Goal: Find specific page/section: Find specific page/section

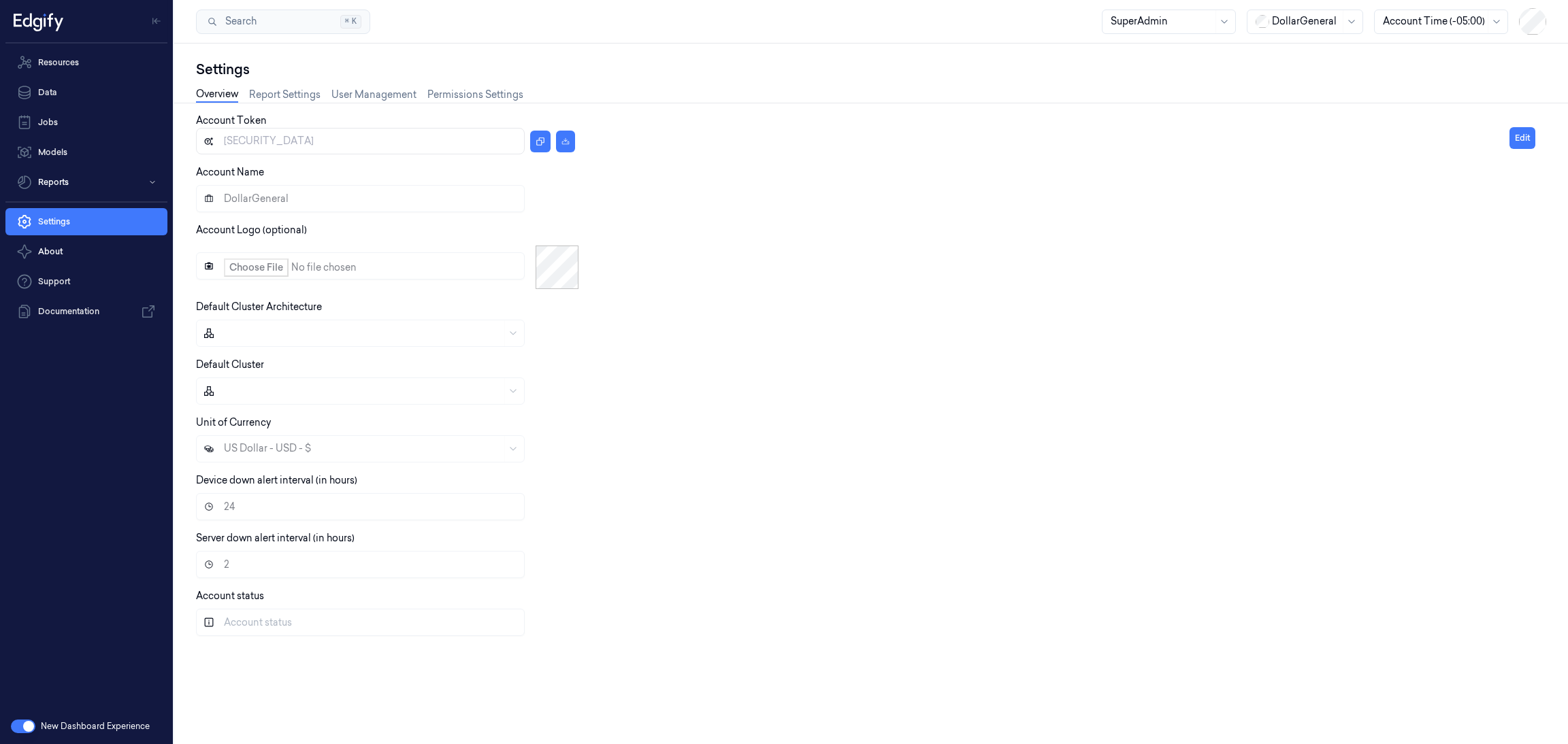
click at [887, 219] on div "Account Token eyJhbGciOiJIUzI1NiIsInR5cCI6IkpXVCJ9.eyJhY2NvdW50SWQiOjIsInJvbGUi…" at bounding box center [853, 380] width 1314 height 534
click at [85, 89] on link "Data" at bounding box center [86, 92] width 162 height 27
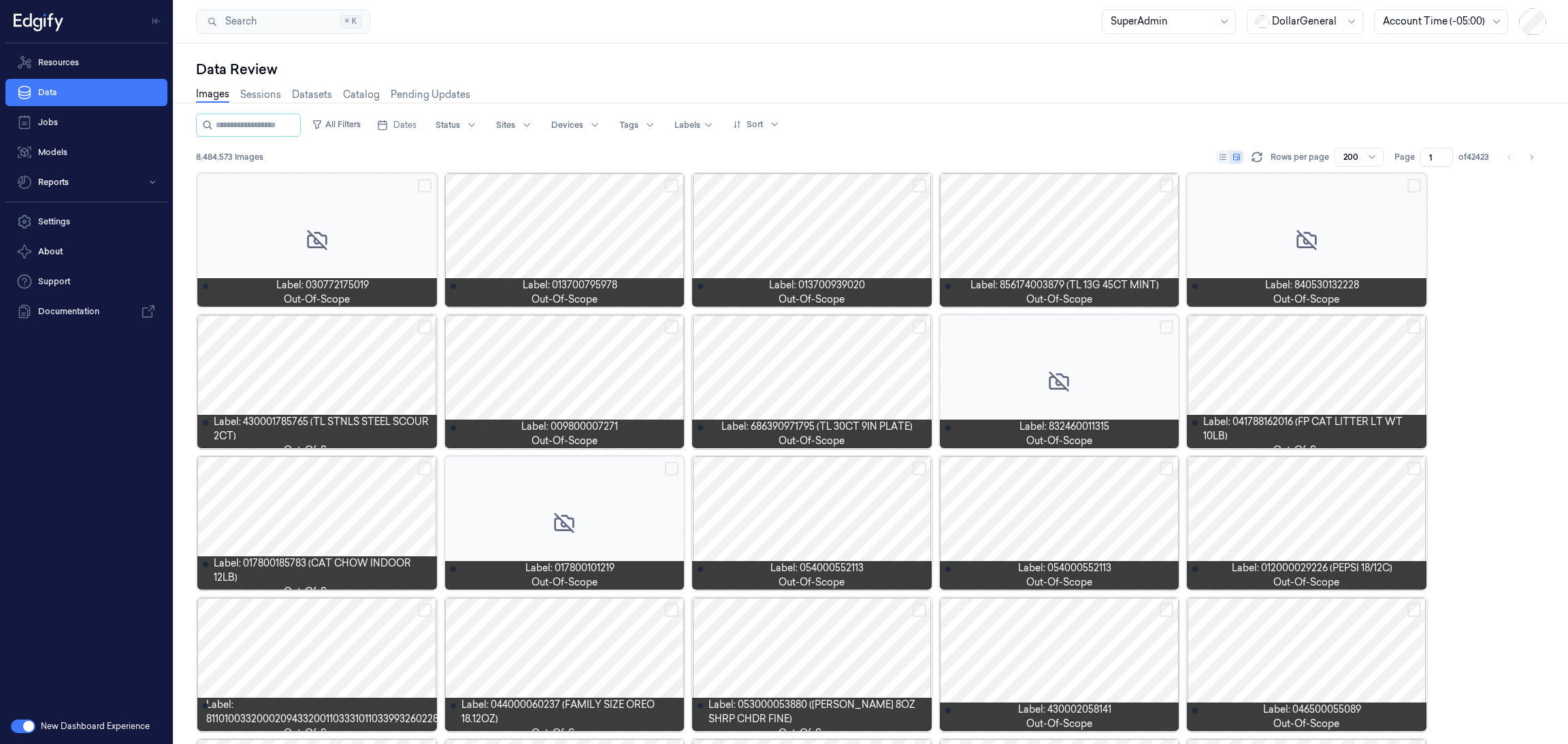
click at [738, 75] on div "Data Review" at bounding box center [872, 69] width 1351 height 19
click at [83, 126] on link "Jobs" at bounding box center [86, 122] width 162 height 27
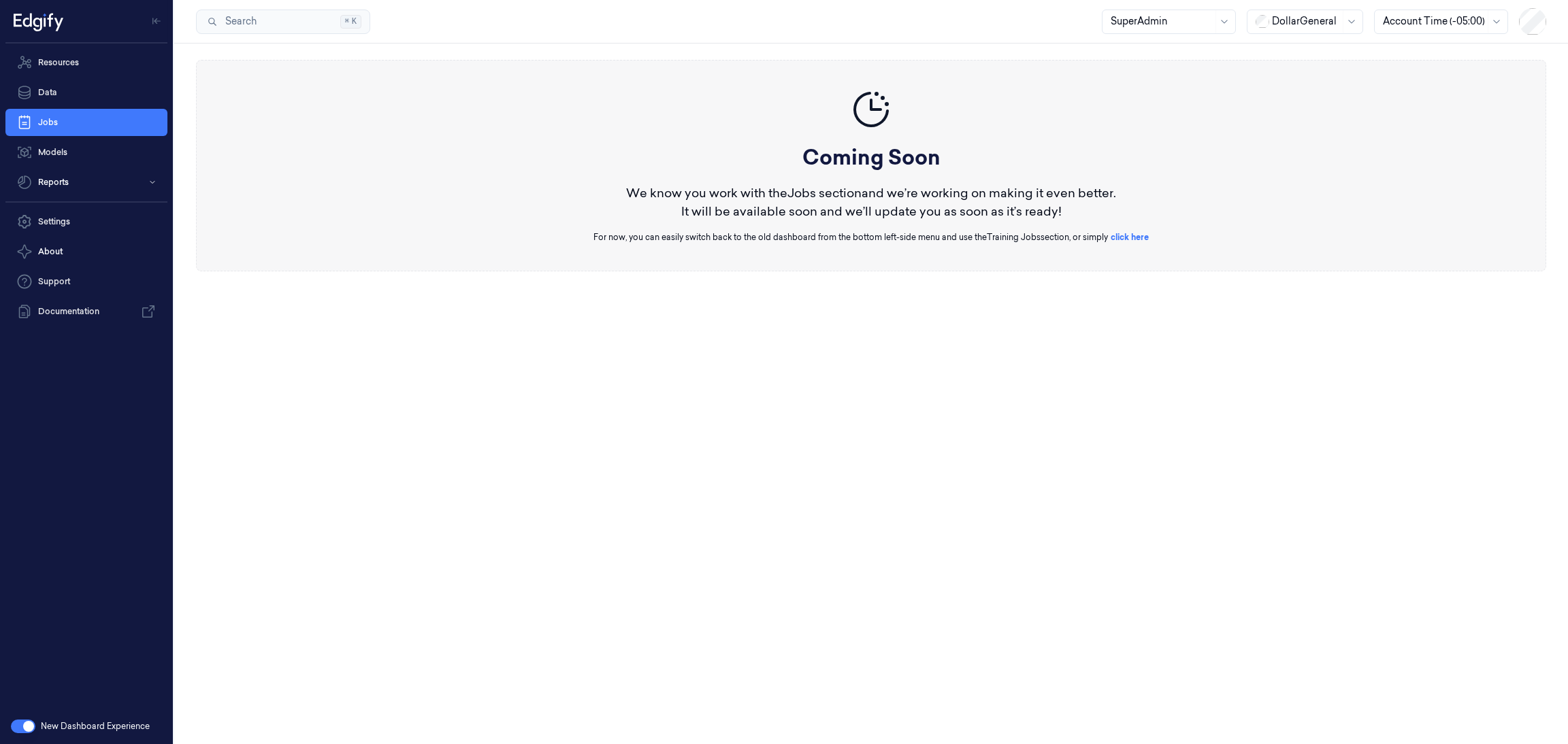
click at [24, 727] on button "button" at bounding box center [23, 727] width 25 height 14
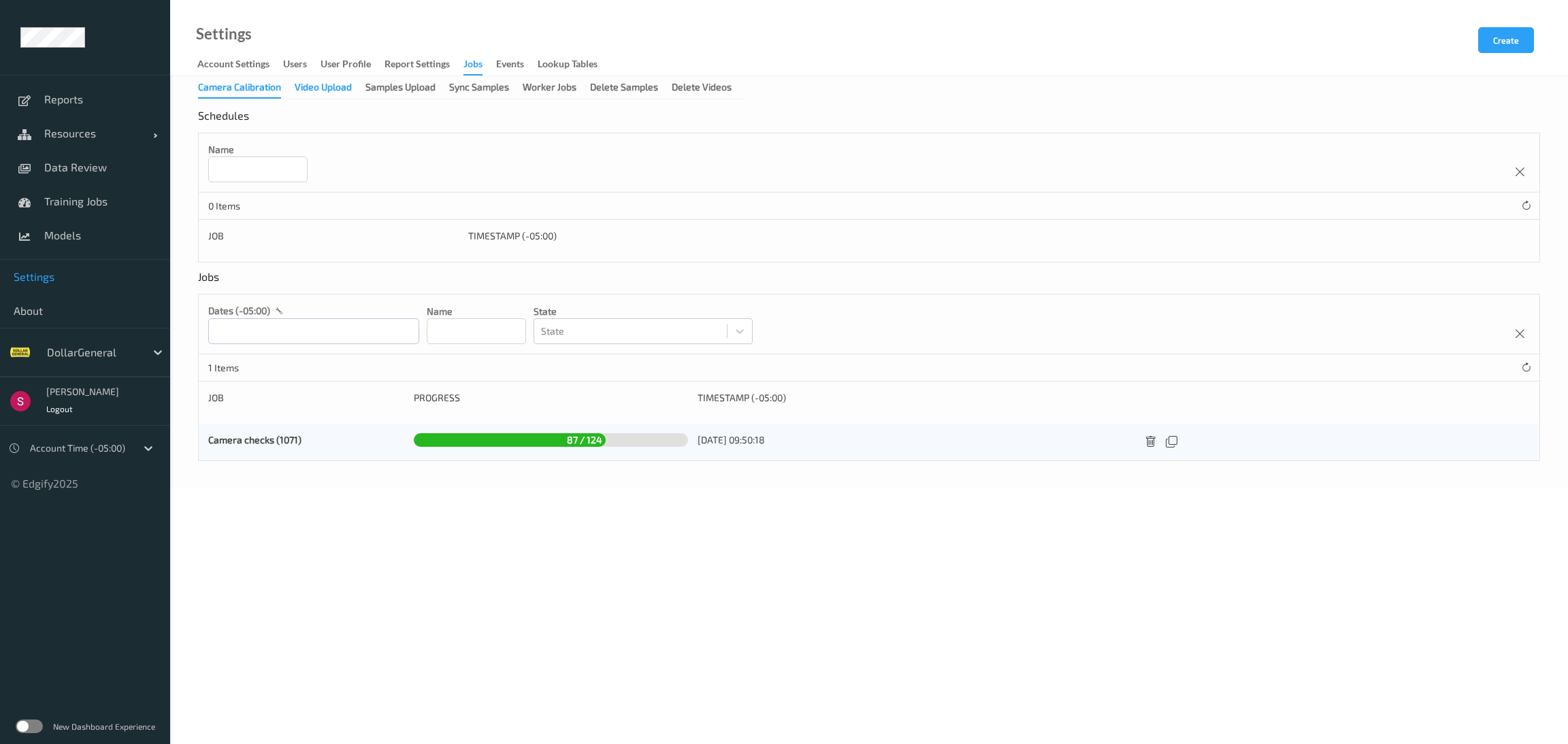
click at [329, 88] on div "Video Upload" at bounding box center [322, 89] width 57 height 17
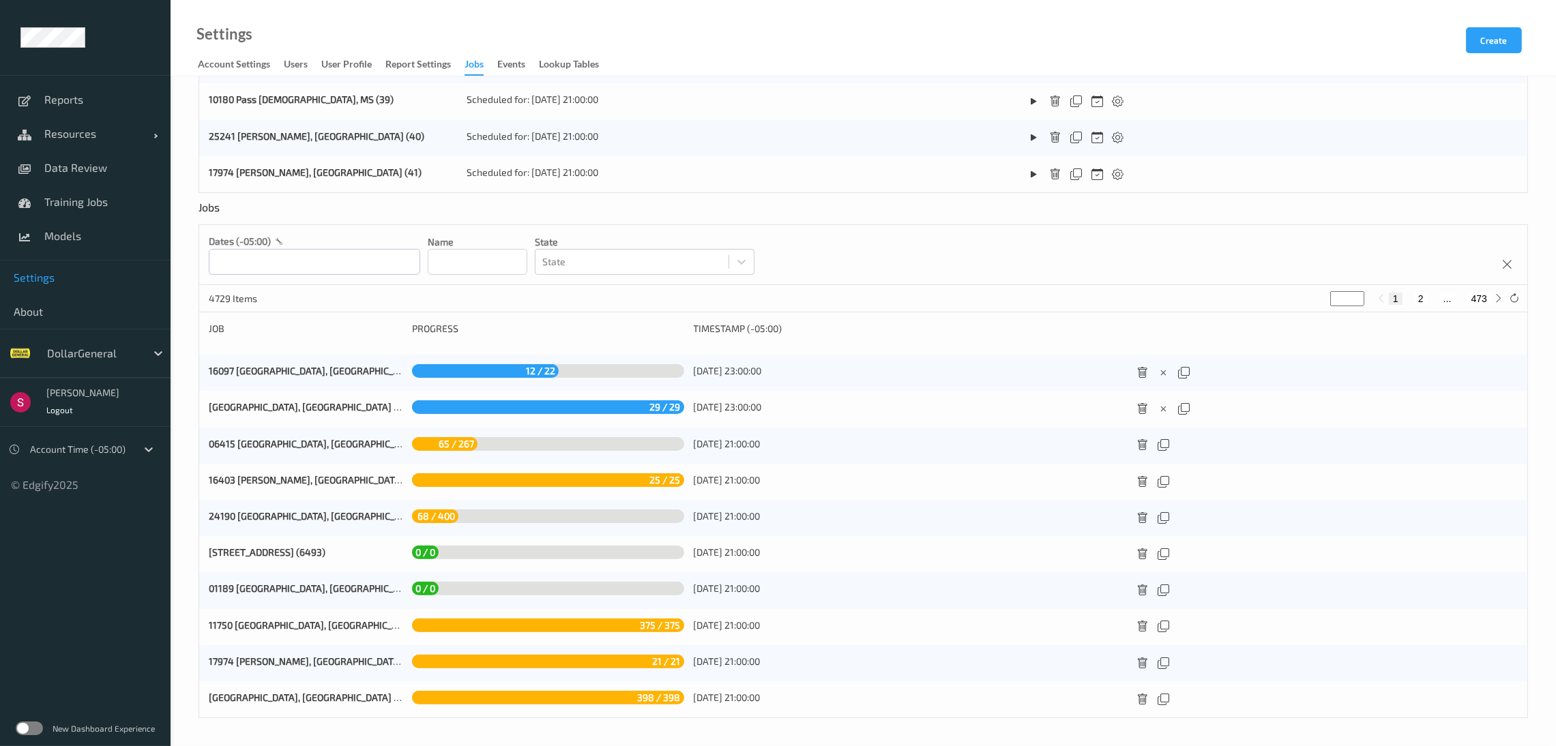
scroll to position [433, 0]
click at [265, 631] on link "11750 [GEOGRAPHIC_DATA], [GEOGRAPHIC_DATA] (6497)" at bounding box center [329, 626] width 240 height 12
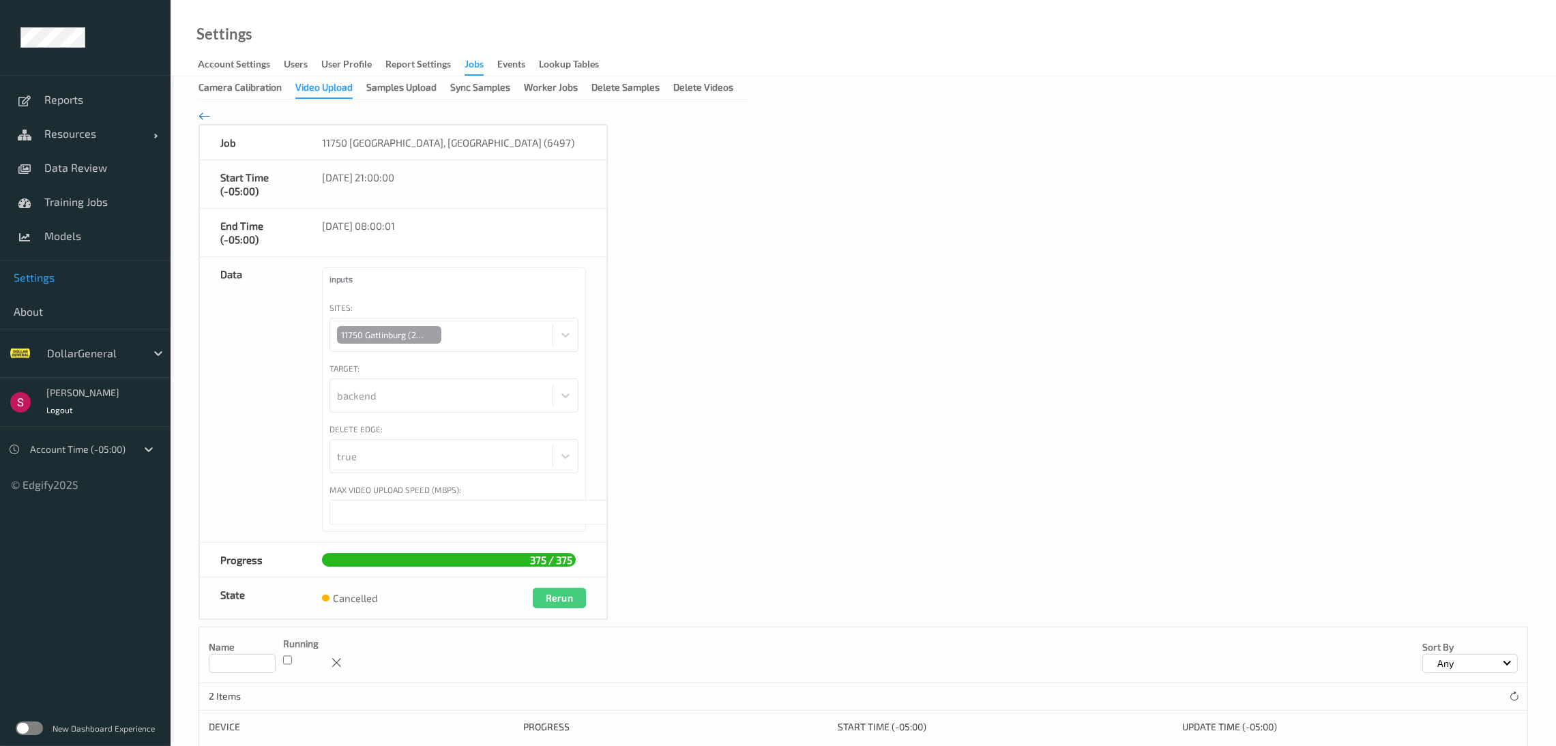
click at [202, 114] on icon at bounding box center [205, 115] width 12 height 15
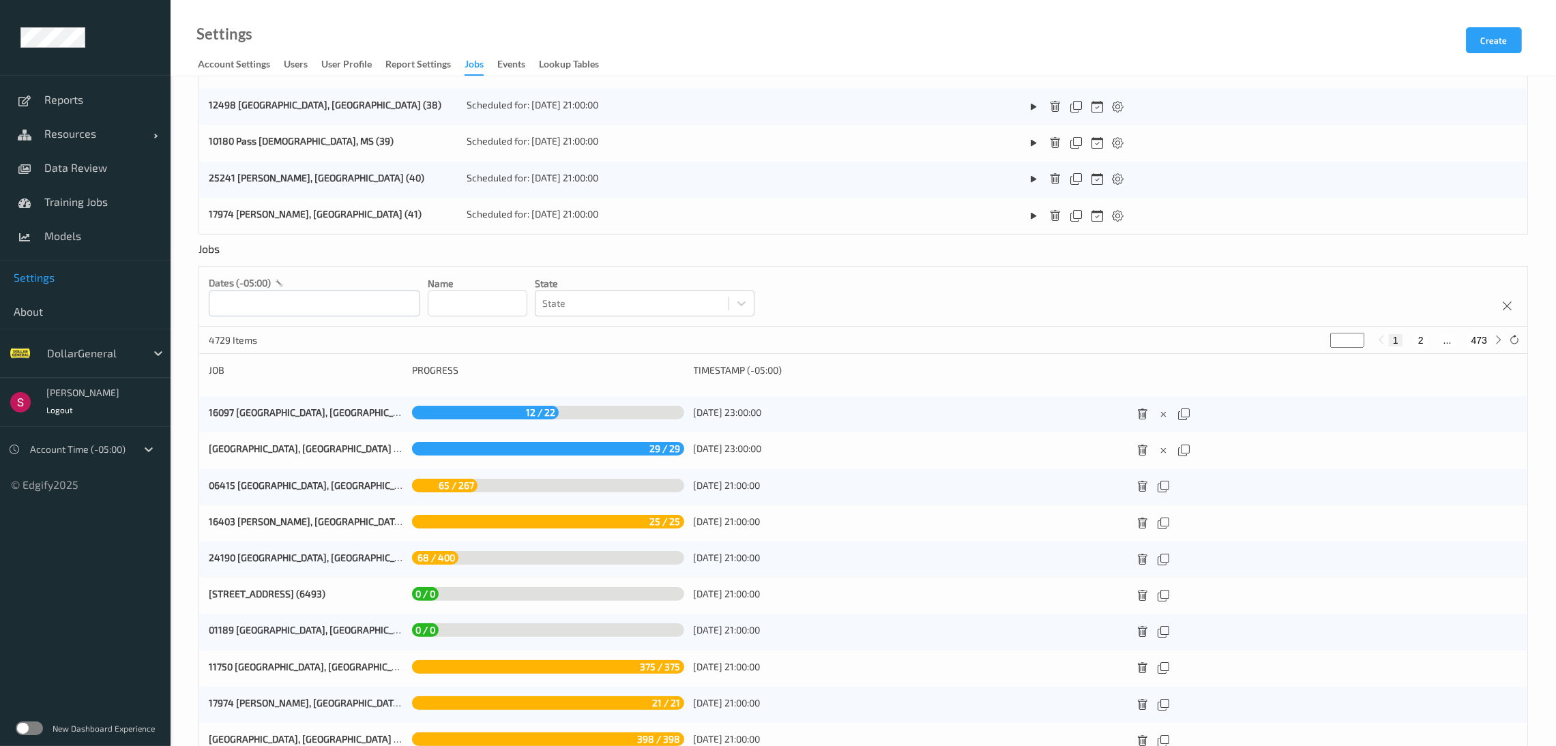
scroll to position [418, 0]
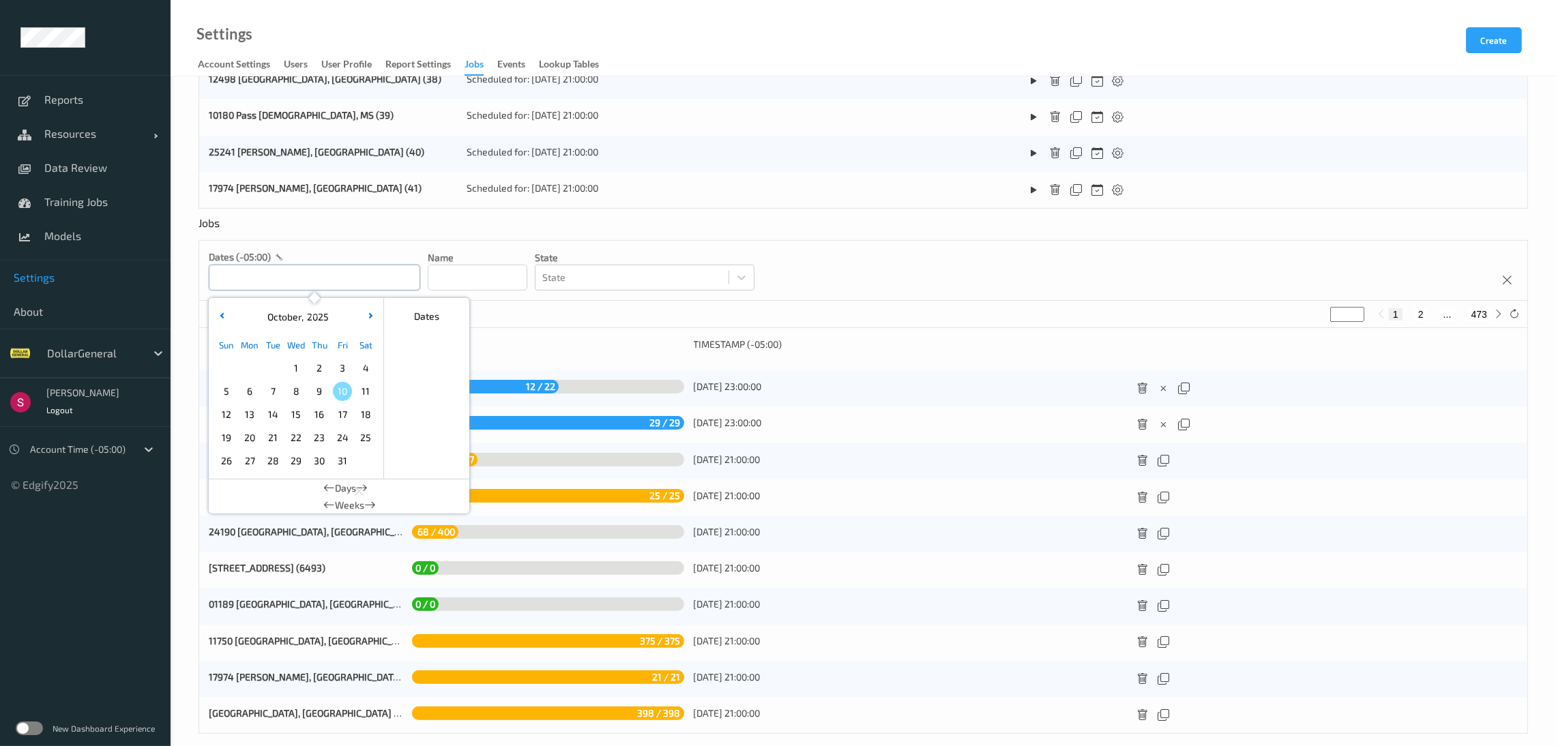
click at [284, 278] on input "text" at bounding box center [315, 278] width 212 height 26
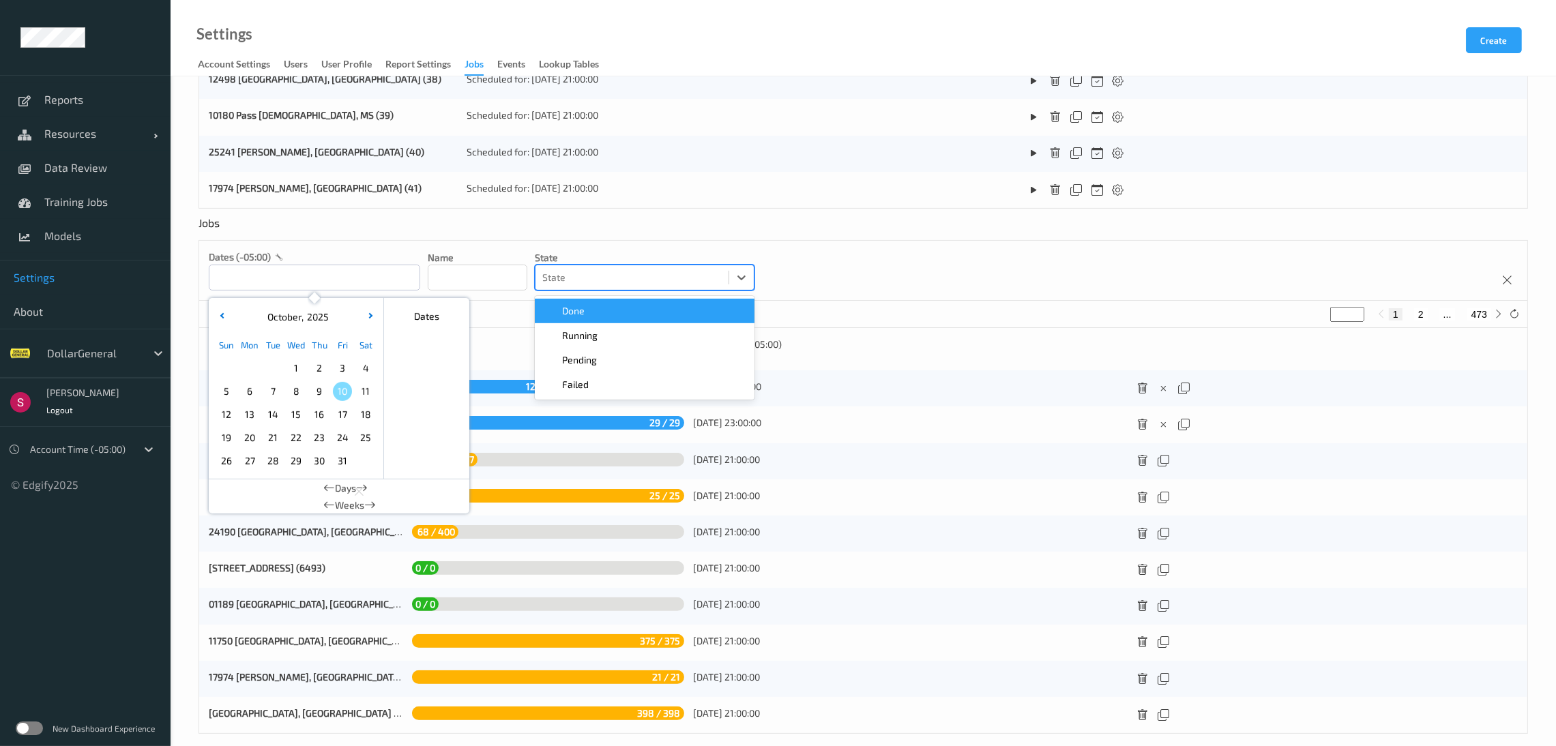
click at [578, 278] on div at bounding box center [631, 278] width 179 height 16
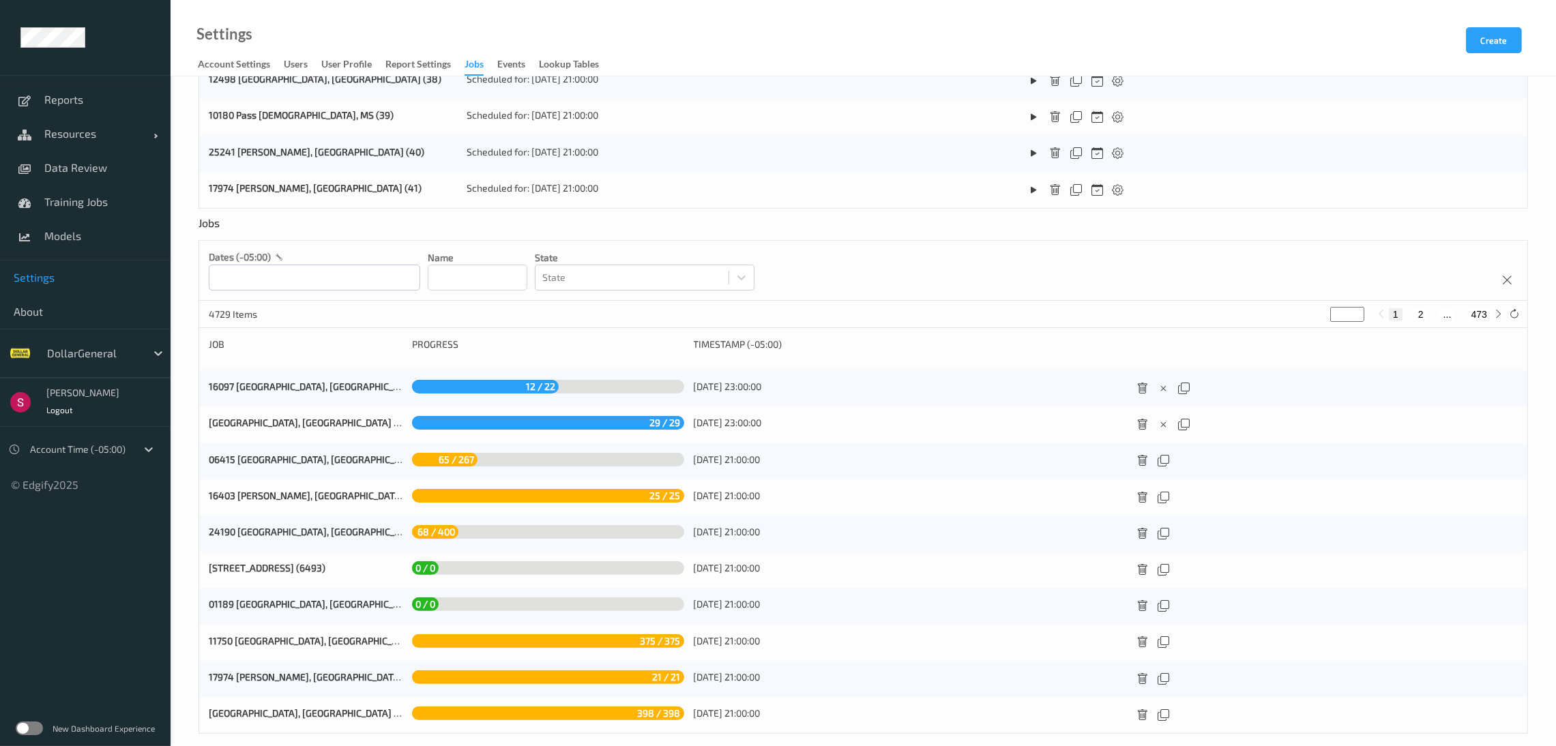
click at [450, 271] on input at bounding box center [478, 278] width 100 height 26
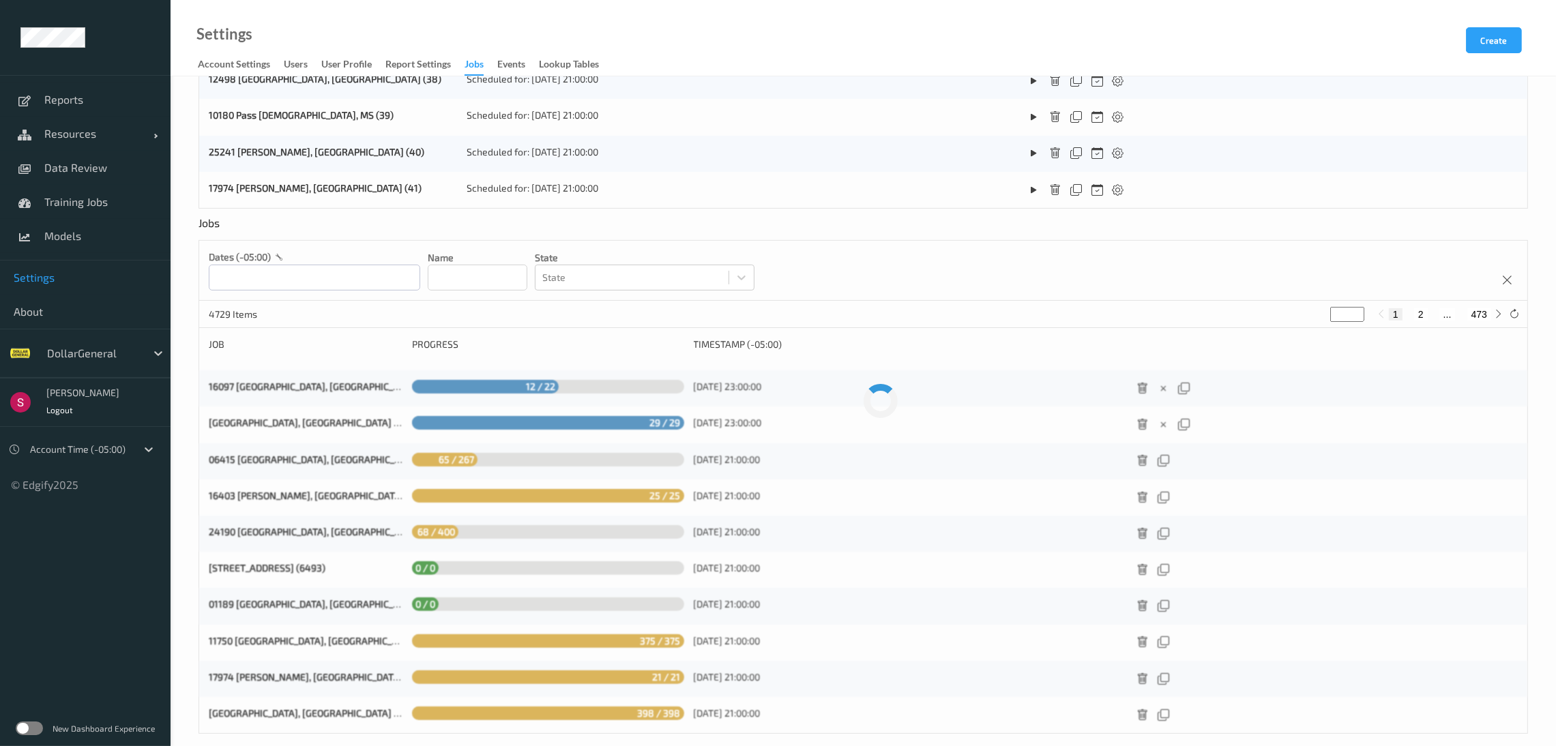
click at [533, 231] on div "Jobs dates (-05:00) Name State State 4729 Items * 1 2 ... 473 Job Progress Time…" at bounding box center [864, 475] width 1330 height 518
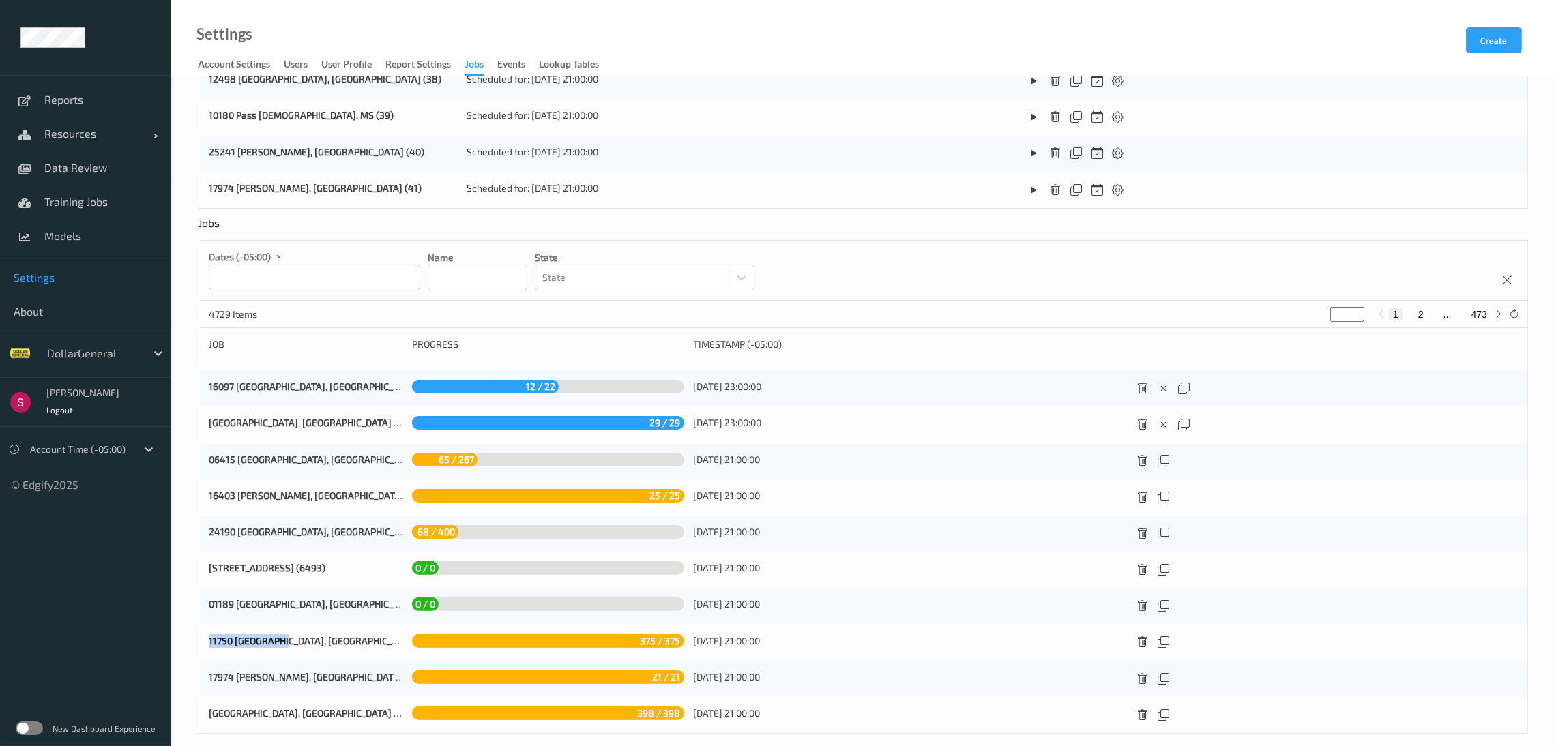
drag, startPoint x: 214, startPoint y: 653, endPoint x: 279, endPoint y: 650, distance: 65.6
click at [279, 650] on div "11750 [GEOGRAPHIC_DATA], [GEOGRAPHIC_DATA] (6497) 375 / 375 [DATE] 21:00:00" at bounding box center [863, 643] width 1329 height 36
copy link "11750 Gatlinburg"
click at [474, 278] on input at bounding box center [478, 278] width 100 height 26
paste input "**********"
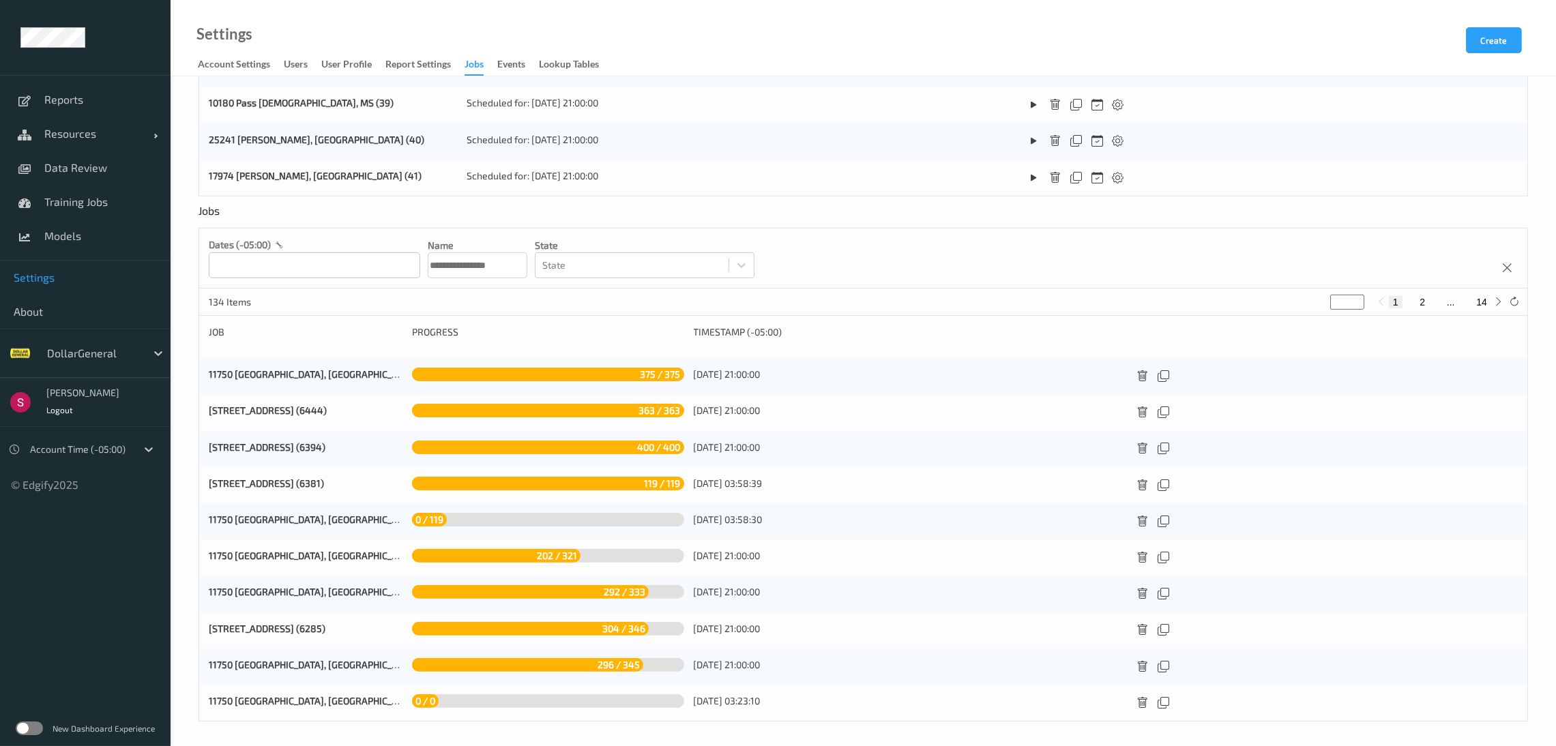
scroll to position [434, 0]
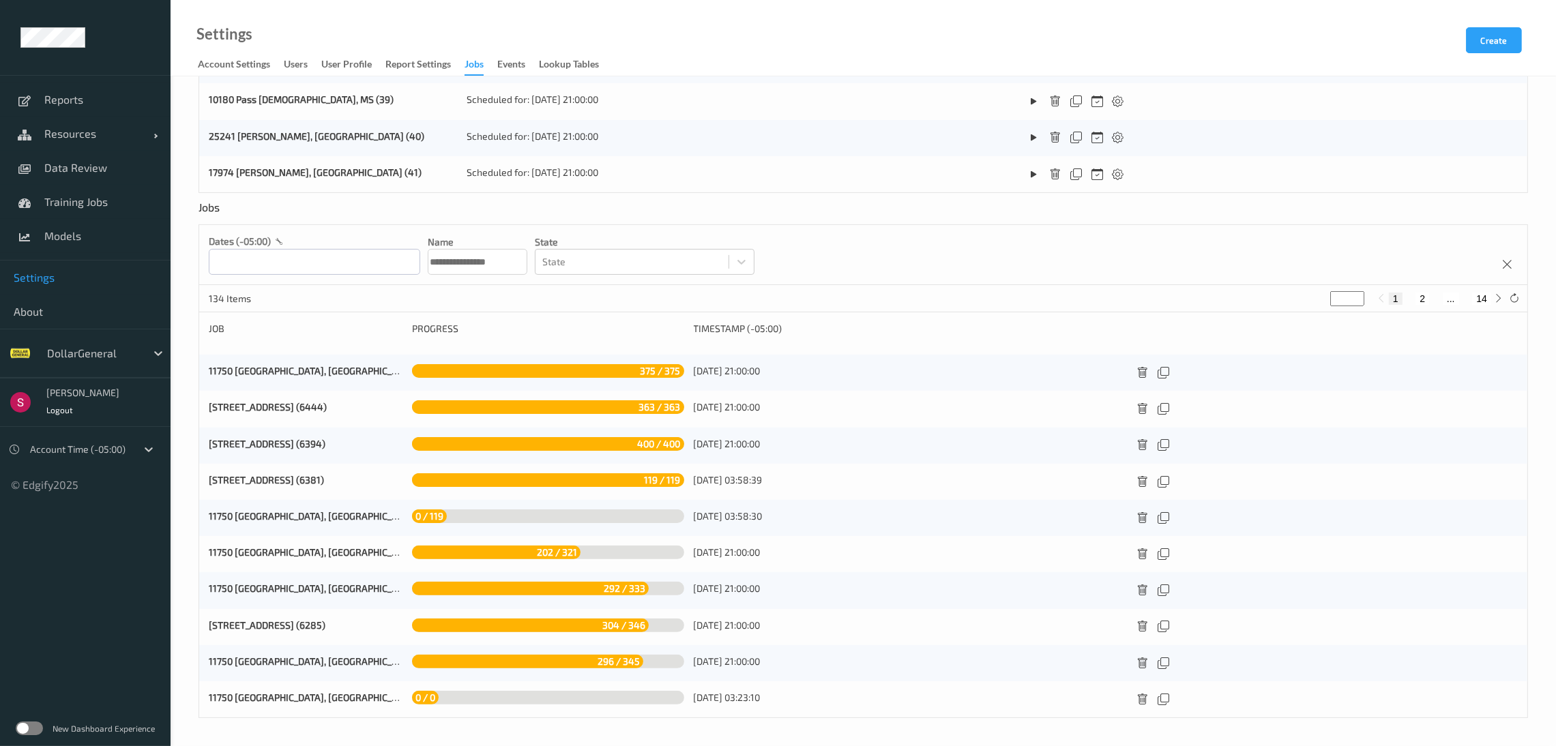
type input "**********"
click at [339, 300] on div "134 Items * 1 2 ... 14" at bounding box center [863, 298] width 1329 height 27
click at [265, 369] on link "11750 [GEOGRAPHIC_DATA], [GEOGRAPHIC_DATA] (6497)" at bounding box center [329, 371] width 240 height 12
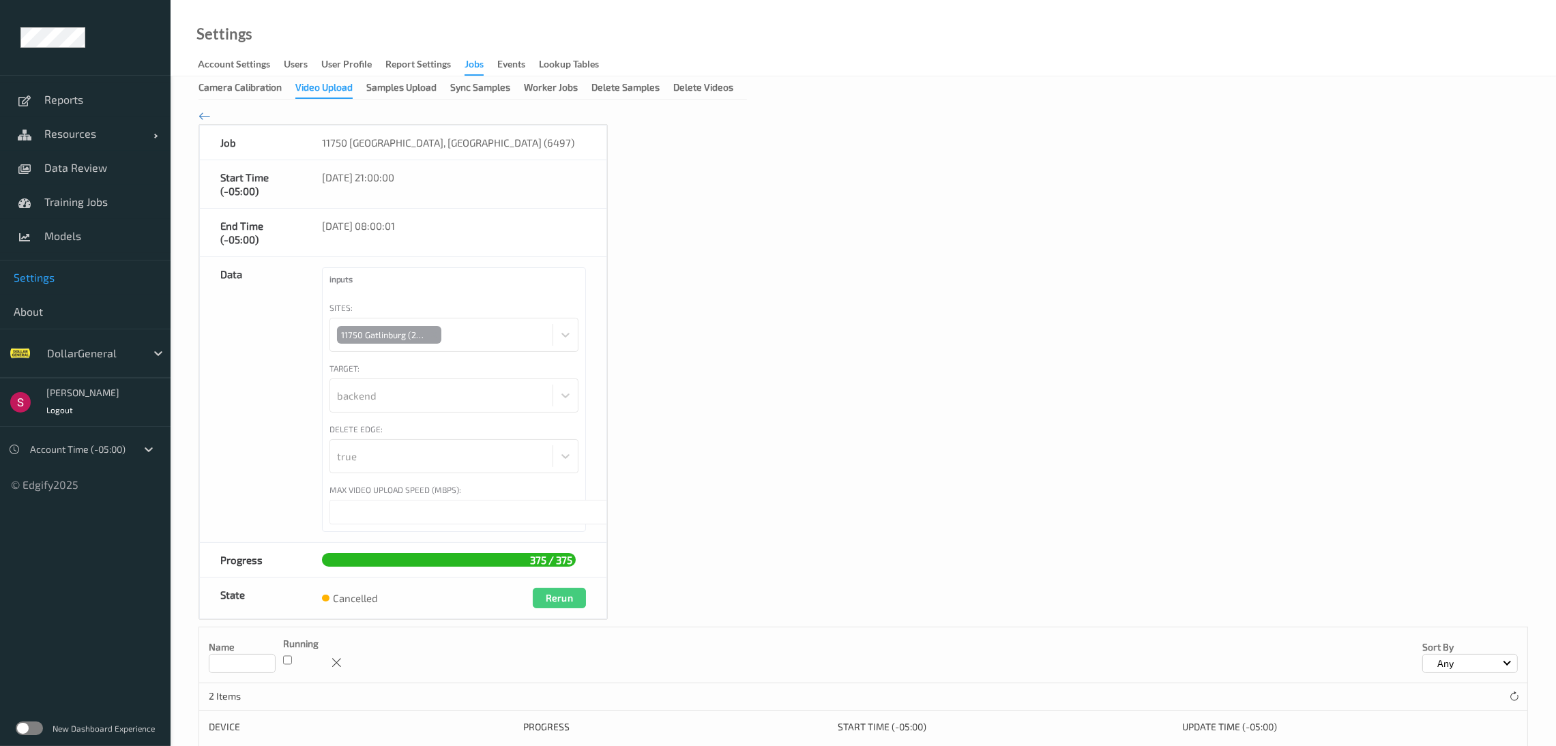
scroll to position [102, 0]
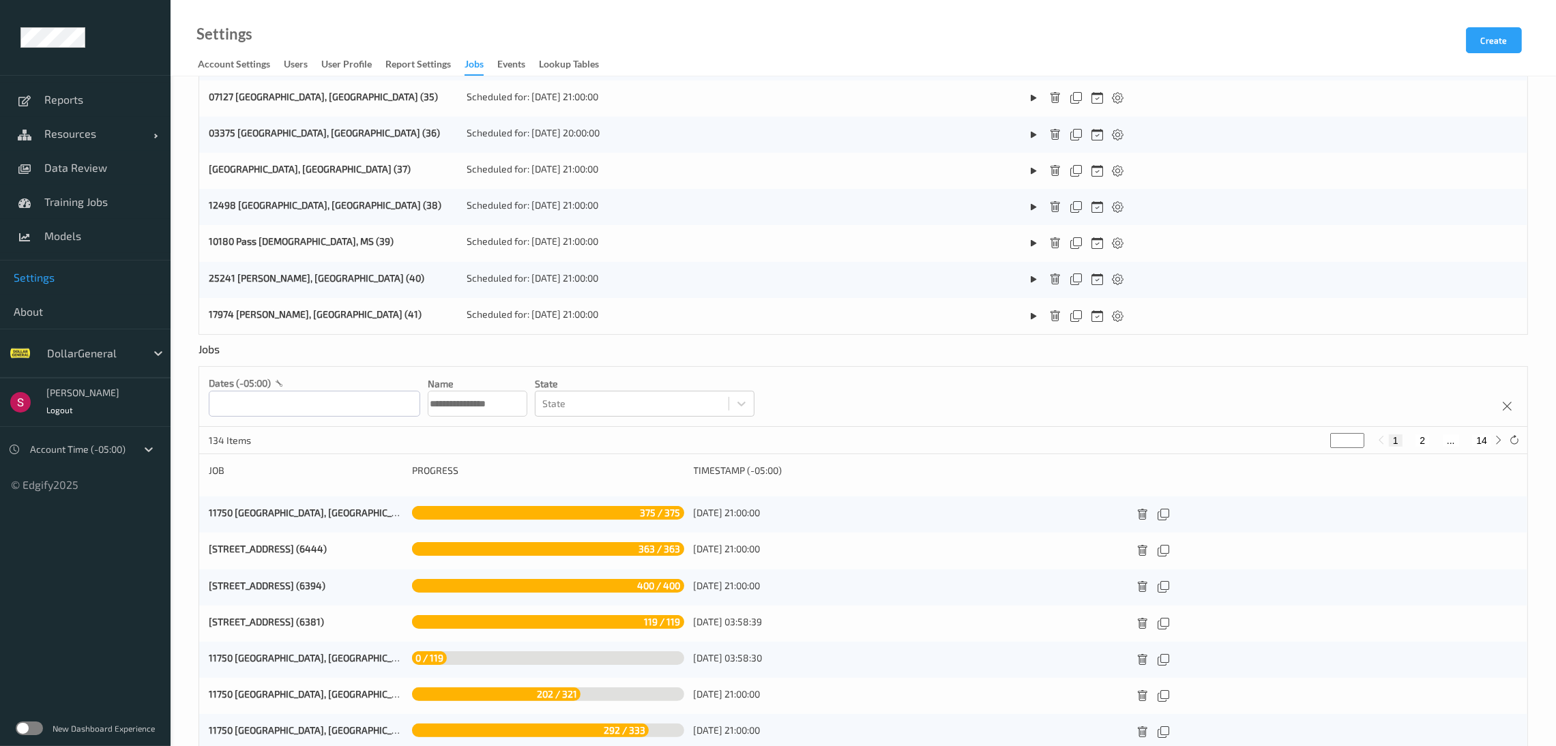
scroll to position [434, 0]
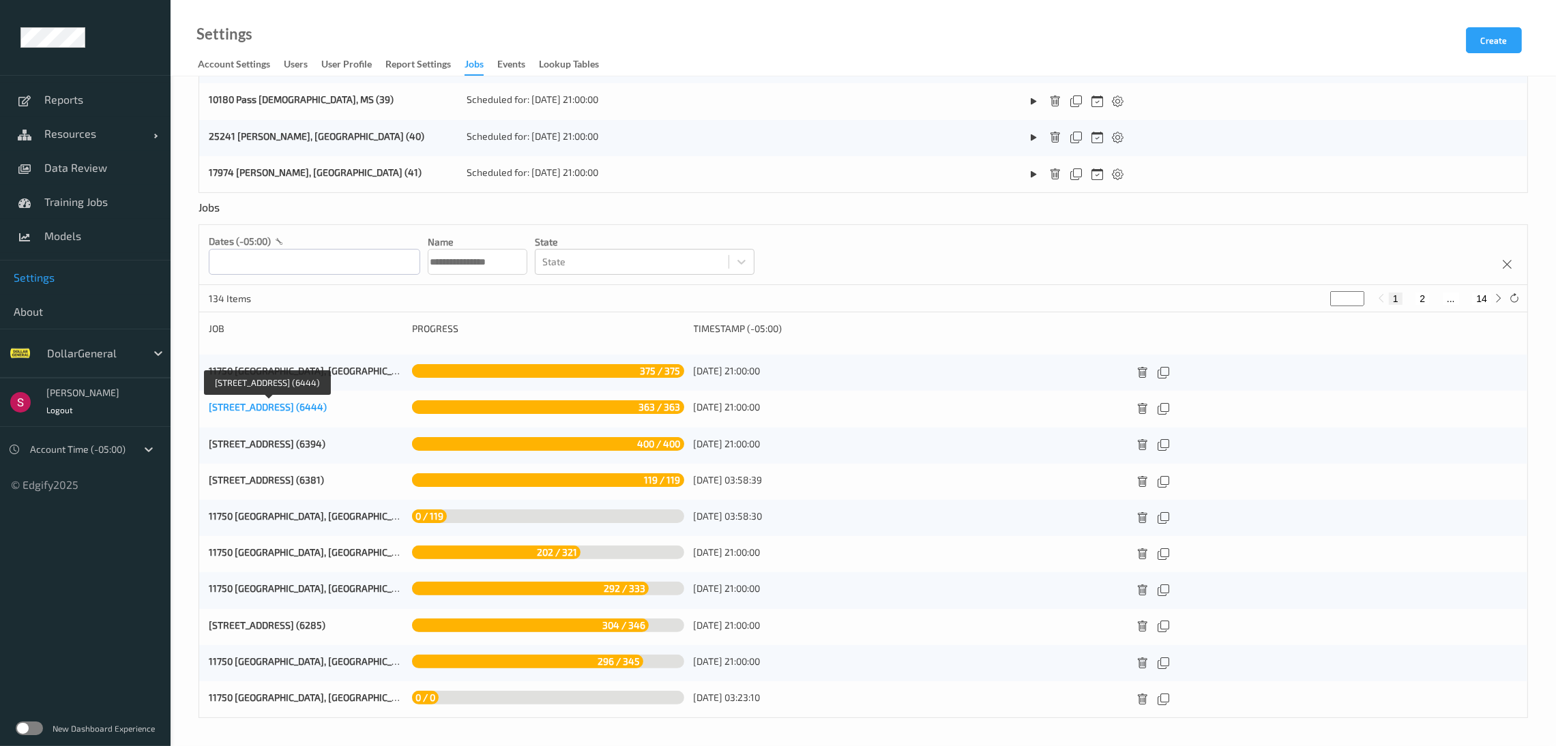
click at [292, 413] on link "[STREET_ADDRESS] (6444)" at bounding box center [268, 407] width 118 height 12
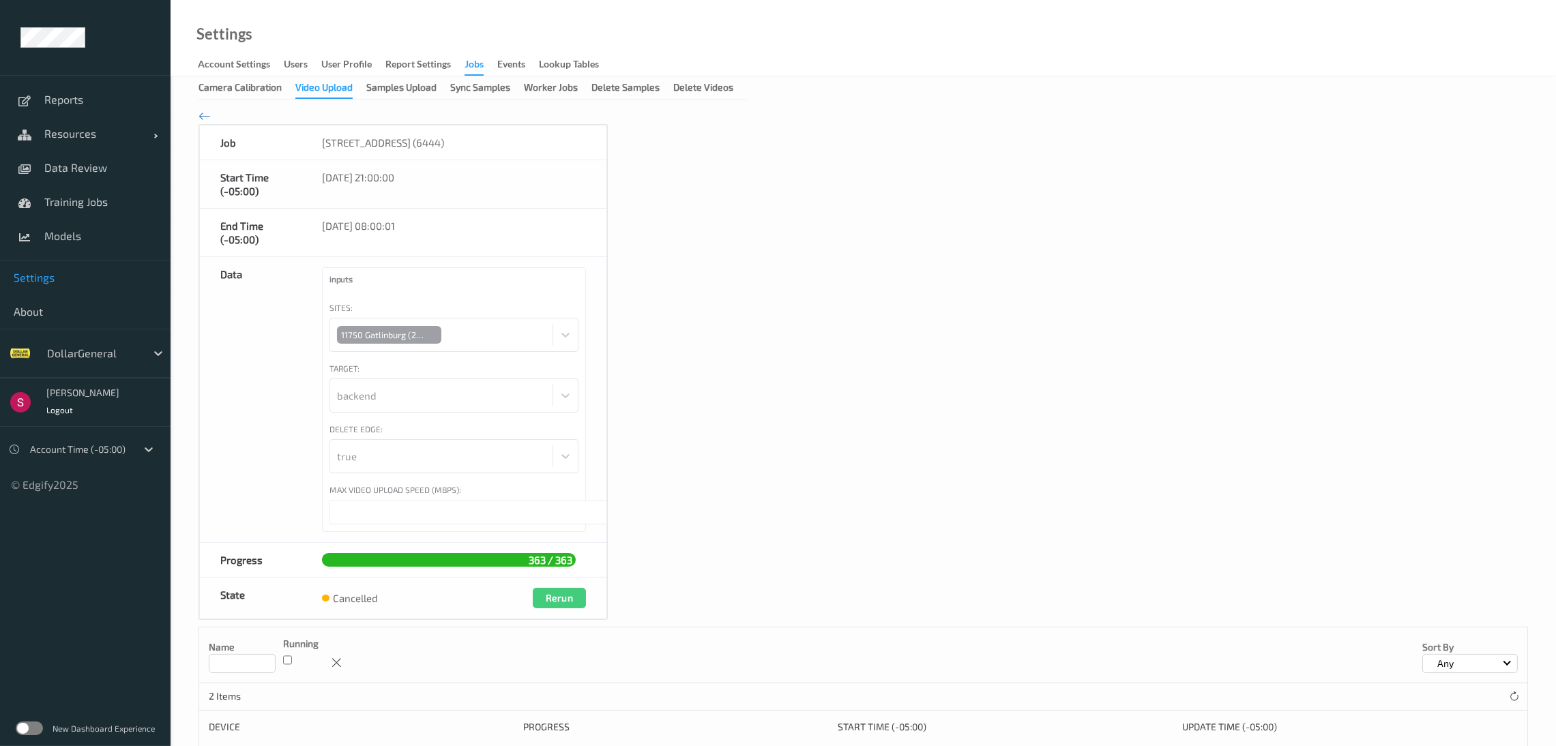
scroll to position [102, 0]
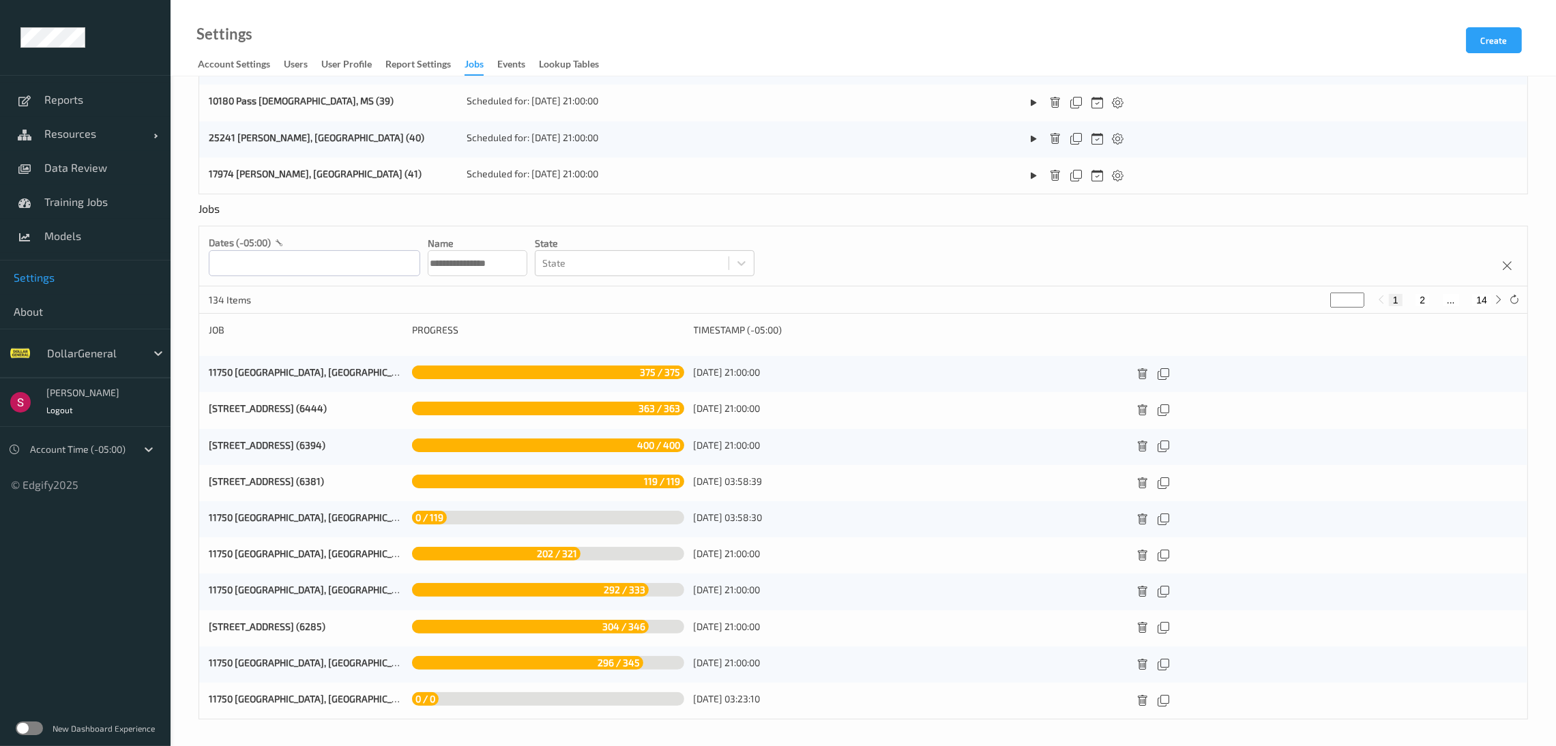
scroll to position [434, 0]
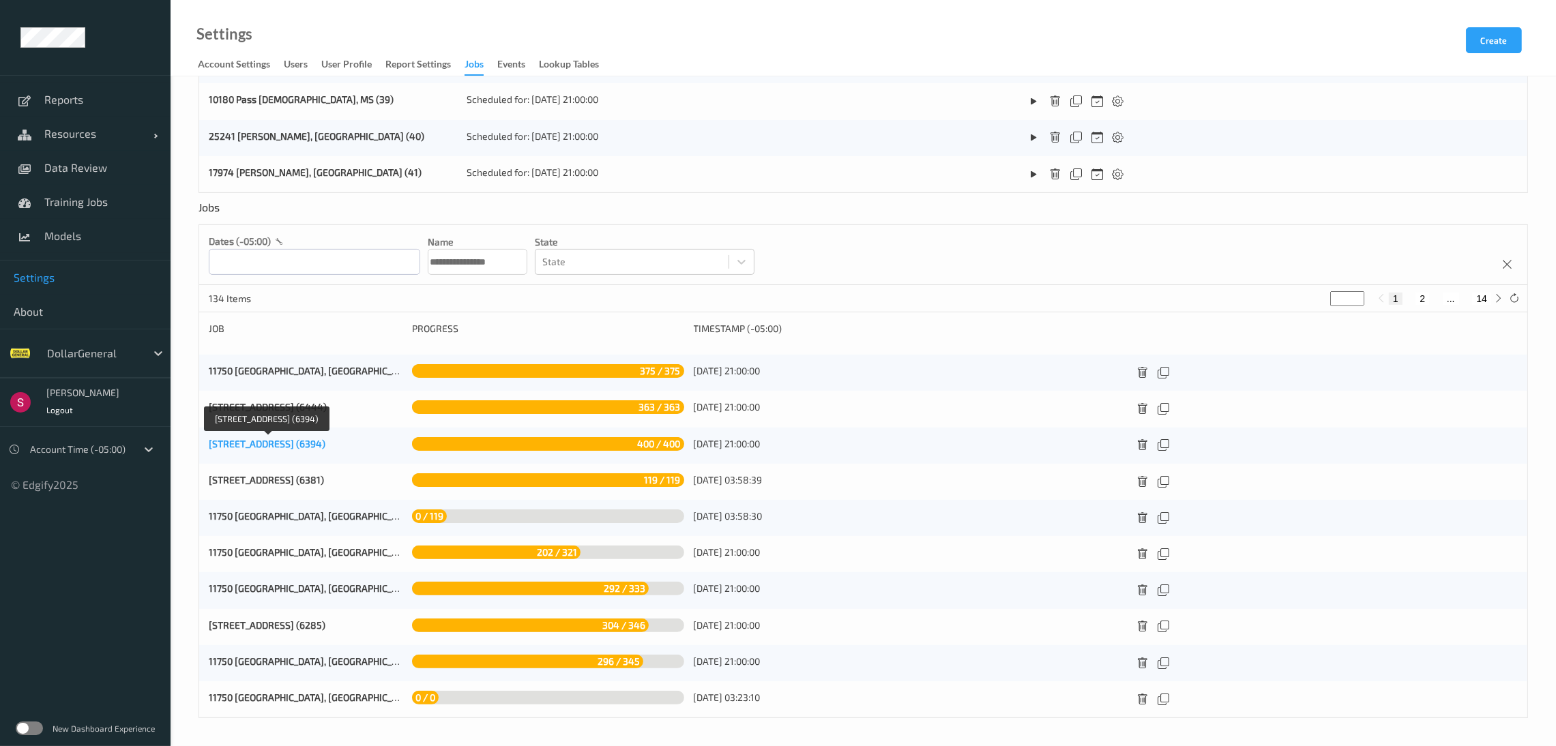
click at [310, 447] on link "[STREET_ADDRESS] (6394)" at bounding box center [267, 444] width 117 height 12
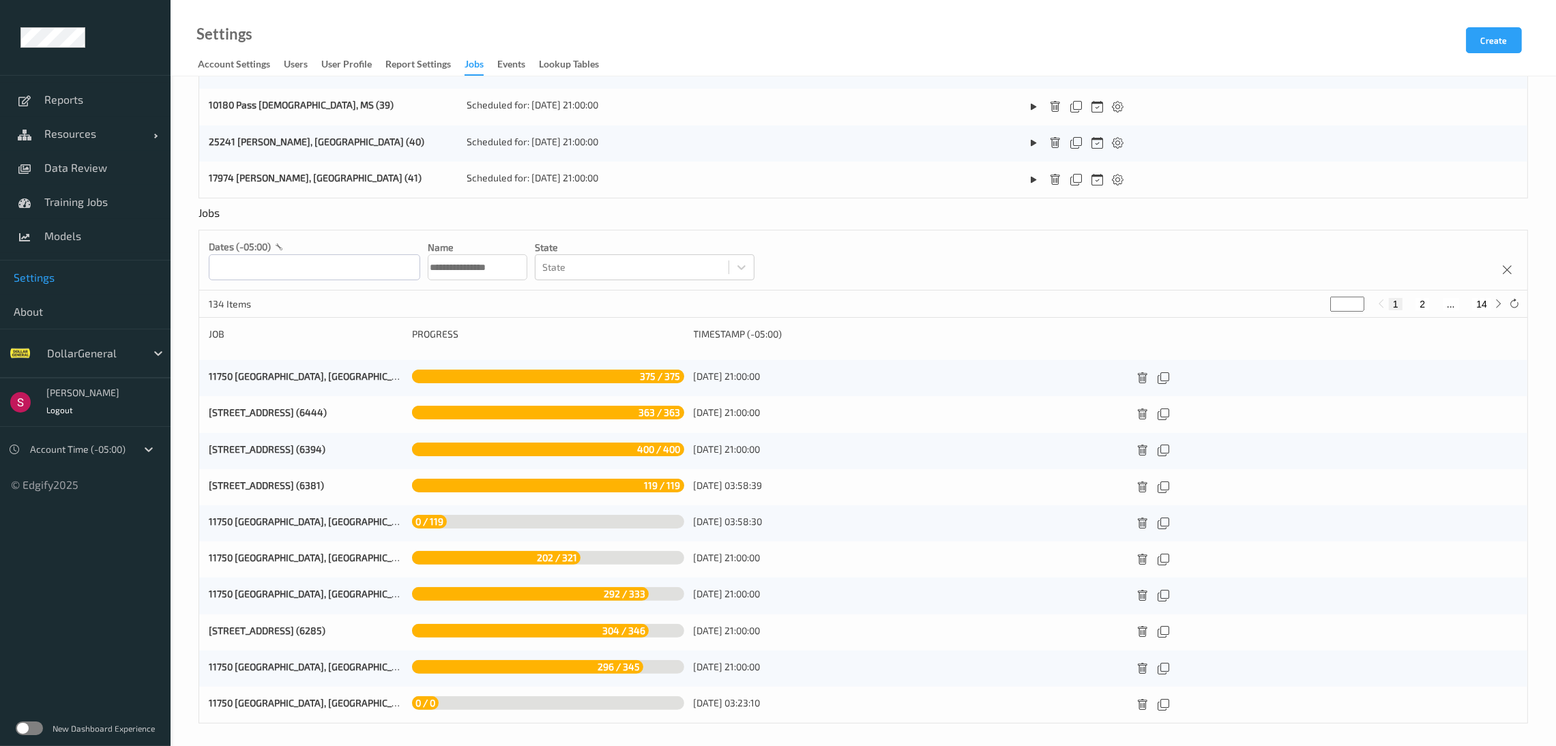
scroll to position [434, 0]
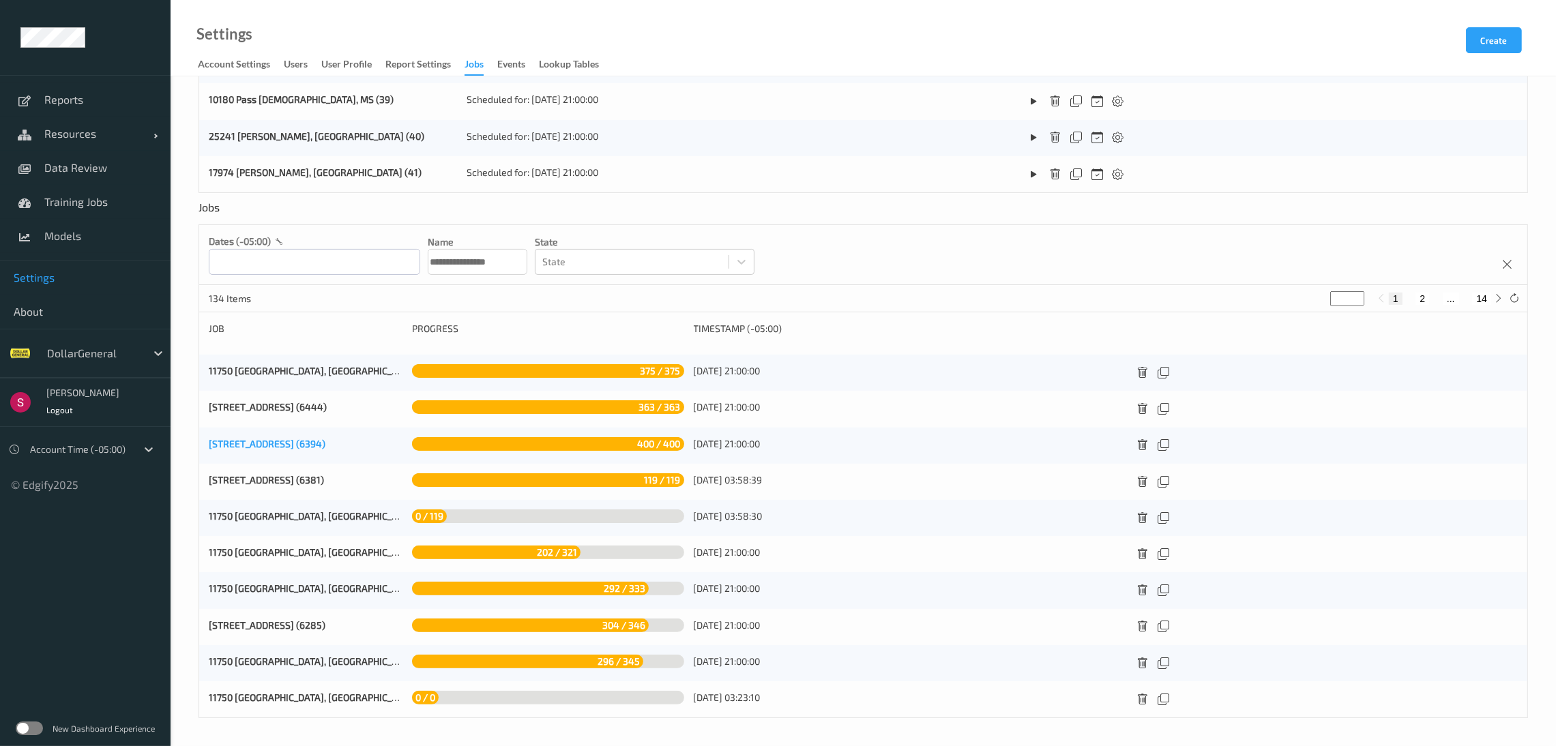
click at [276, 448] on link "[STREET_ADDRESS] (6394)" at bounding box center [267, 444] width 117 height 12
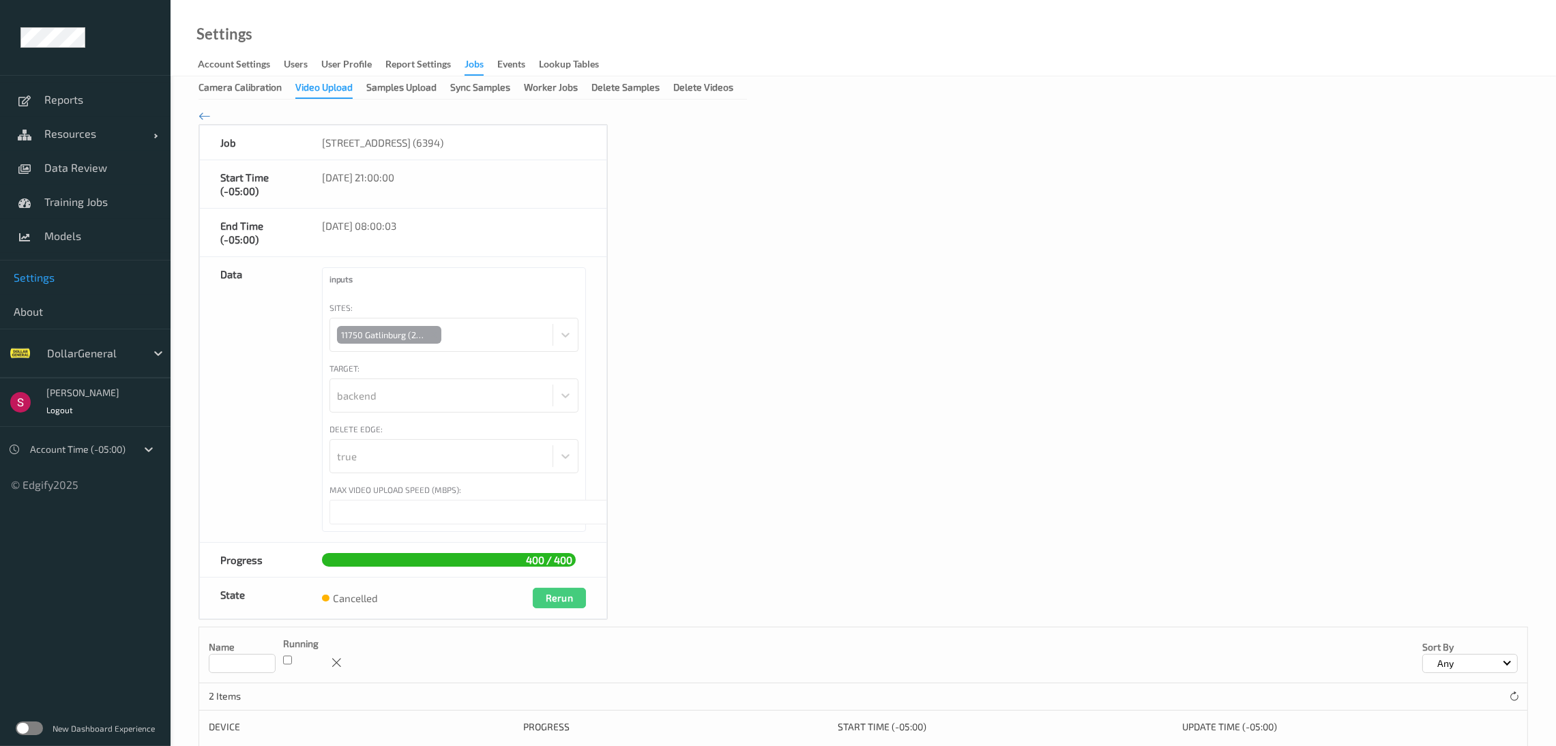
scroll to position [102, 0]
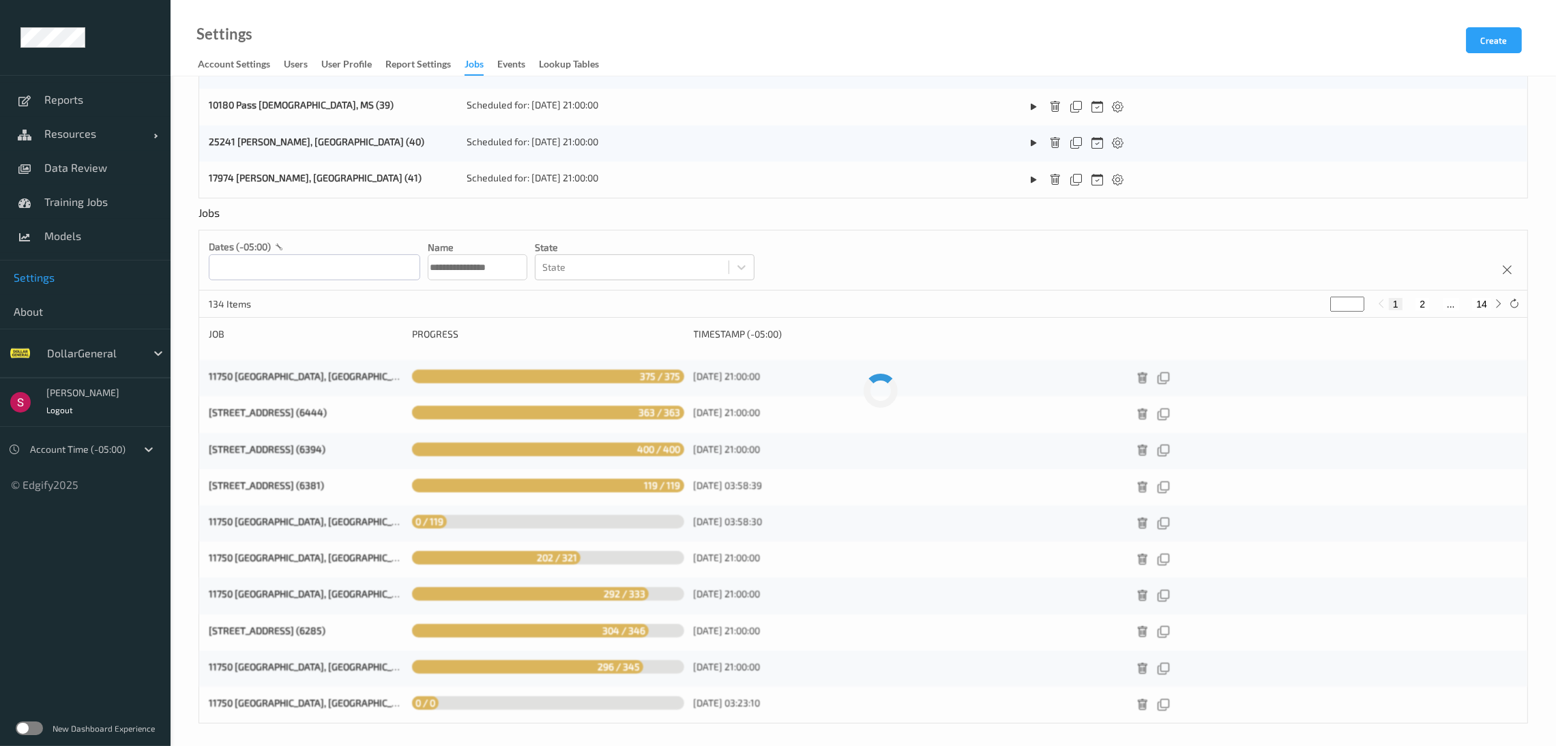
scroll to position [434, 0]
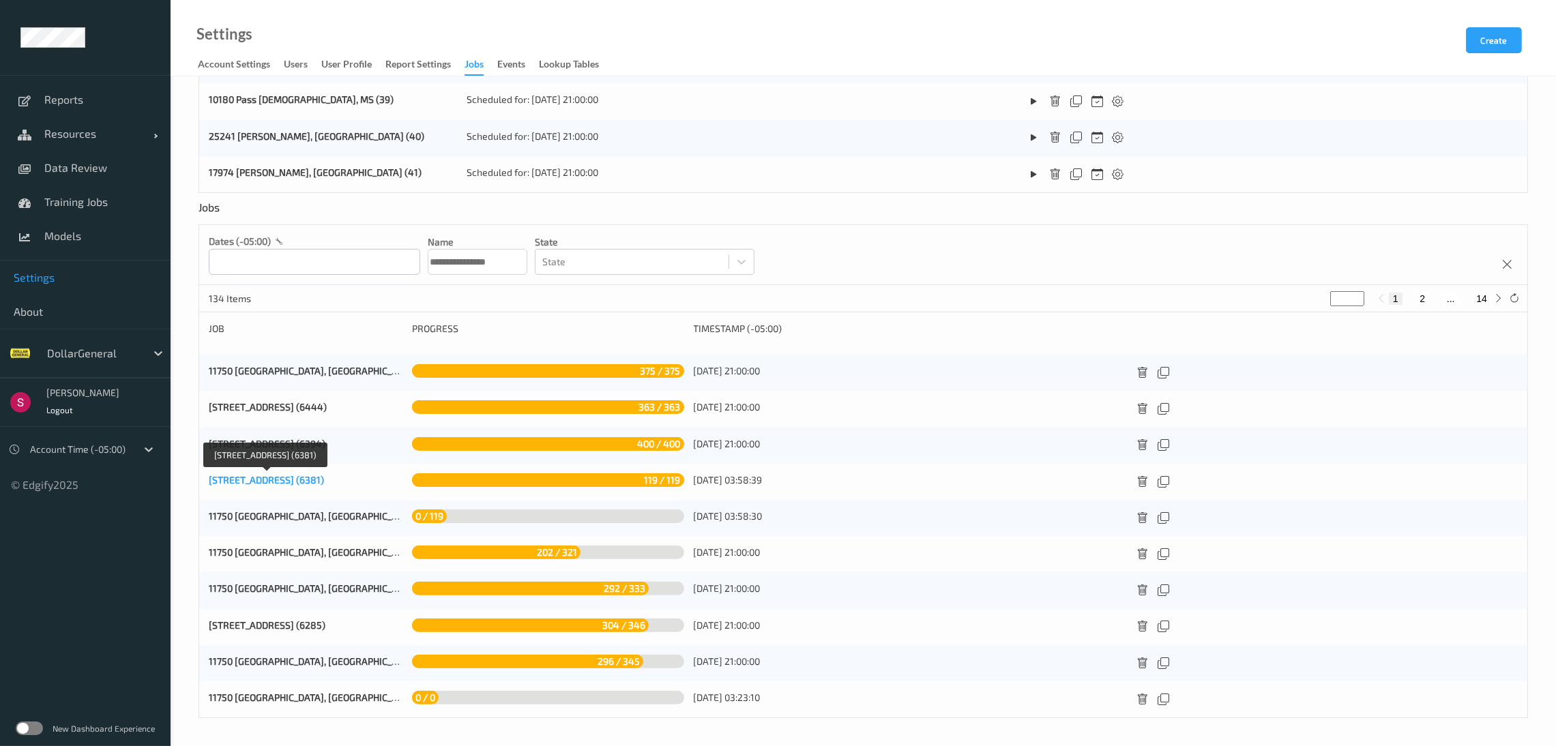
click at [284, 480] on link "[STREET_ADDRESS] (6381)" at bounding box center [266, 480] width 115 height 12
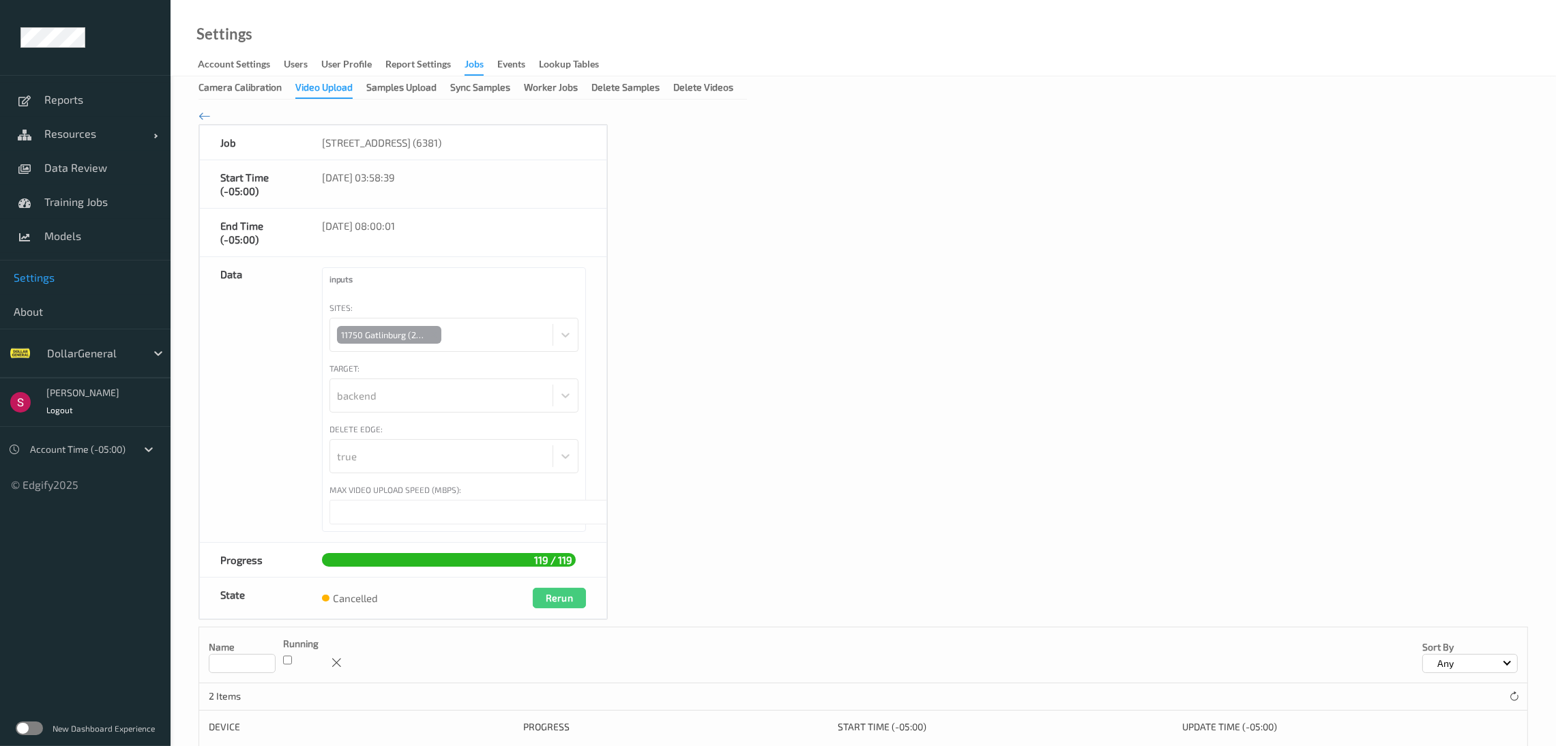
scroll to position [102, 0]
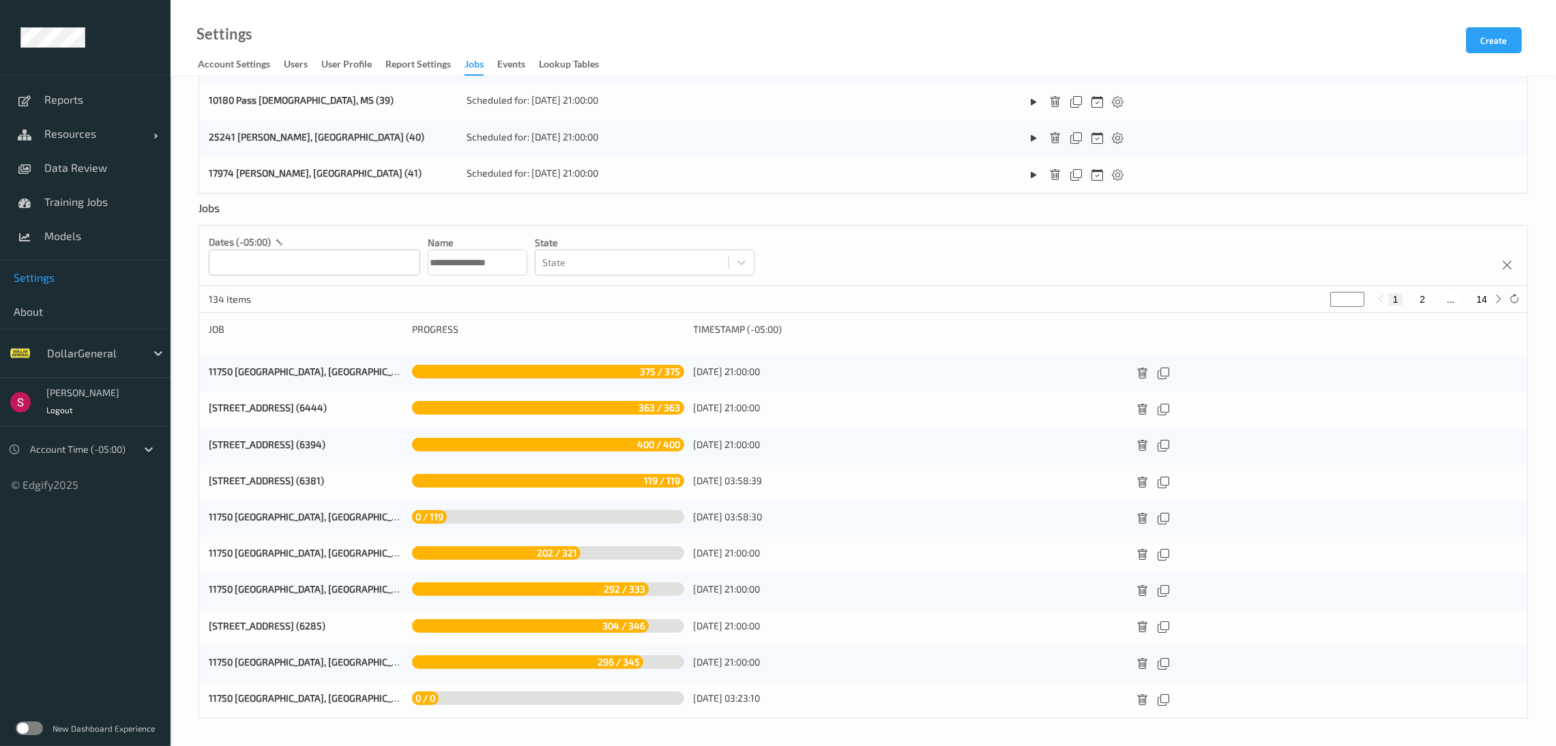
scroll to position [434, 0]
drag, startPoint x: 333, startPoint y: 413, endPoint x: 200, endPoint y: 422, distance: 133.4
click at [200, 422] on div "11750 [GEOGRAPHIC_DATA], [GEOGRAPHIC_DATA] (6444) 363 / 363 [DATE] 21:00:00" at bounding box center [863, 409] width 1329 height 36
click at [186, 419] on div "**********" at bounding box center [864, 194] width 1386 height 1103
drag, startPoint x: 345, startPoint y: 448, endPoint x: 199, endPoint y: 447, distance: 146.0
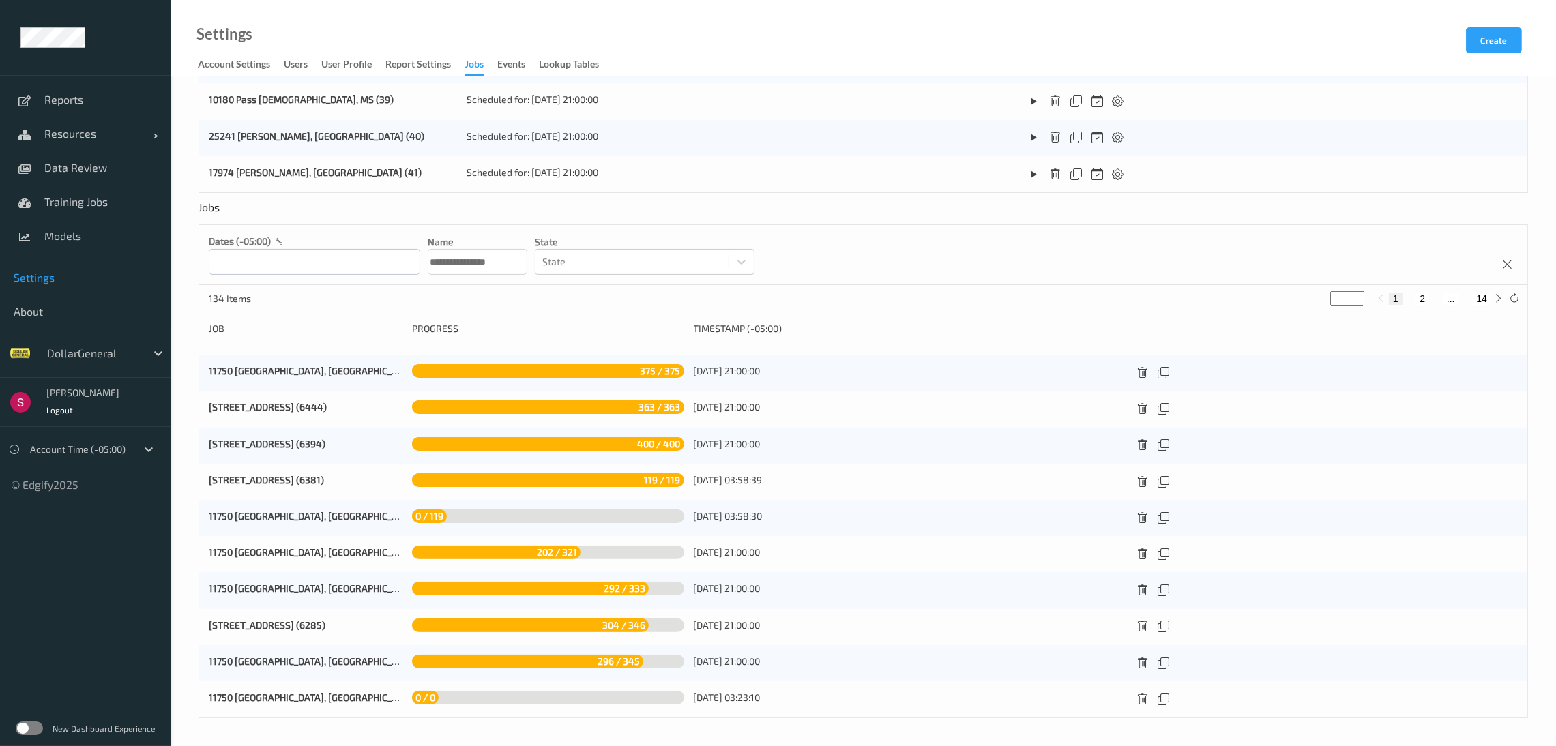
click at [200, 447] on div "11750 [GEOGRAPHIC_DATA], [GEOGRAPHIC_DATA] (6394) 400 / 400 [DATE] 21:00:00" at bounding box center [863, 446] width 1329 height 36
click at [190, 447] on div "**********" at bounding box center [864, 194] width 1386 height 1103
click at [194, 470] on div "**********" at bounding box center [864, 194] width 1386 height 1103
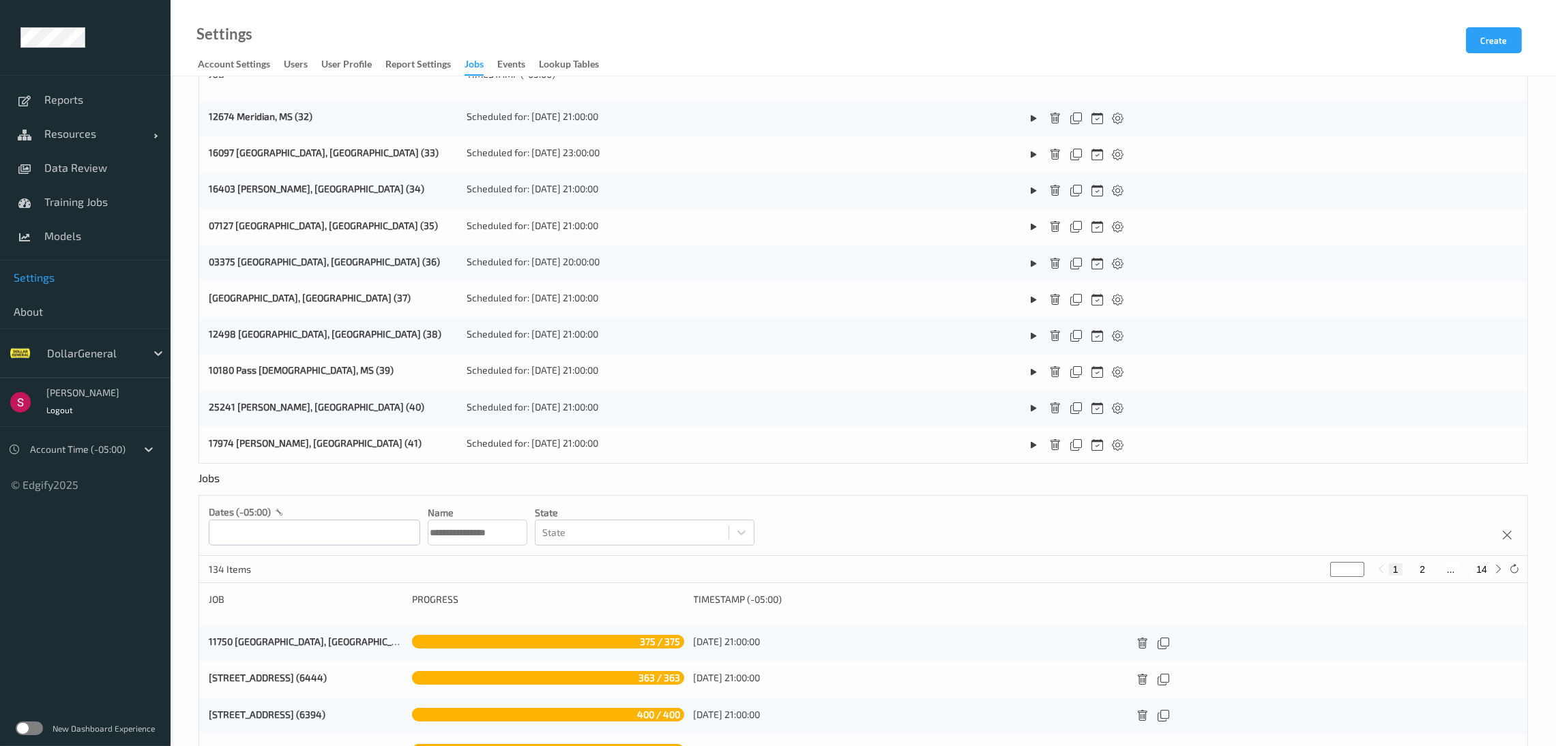
scroll to position [0, 0]
